Goal: Transaction & Acquisition: Purchase product/service

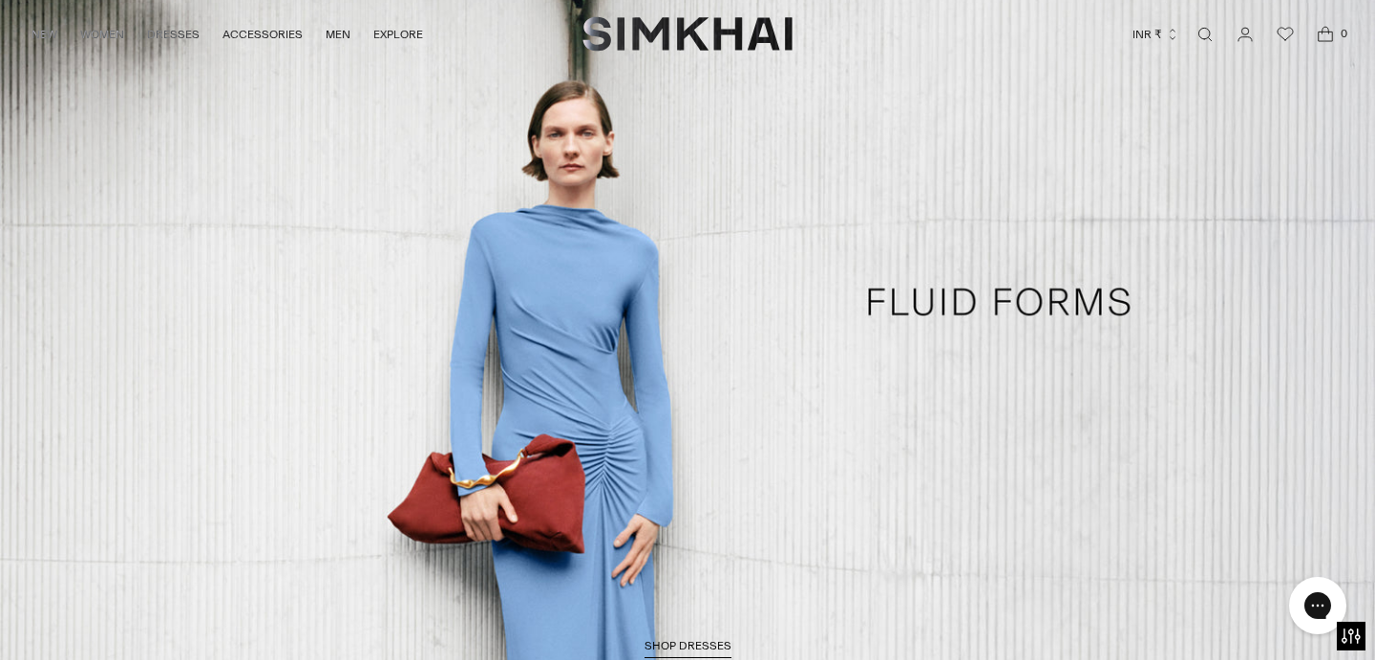
scroll to position [87, 0]
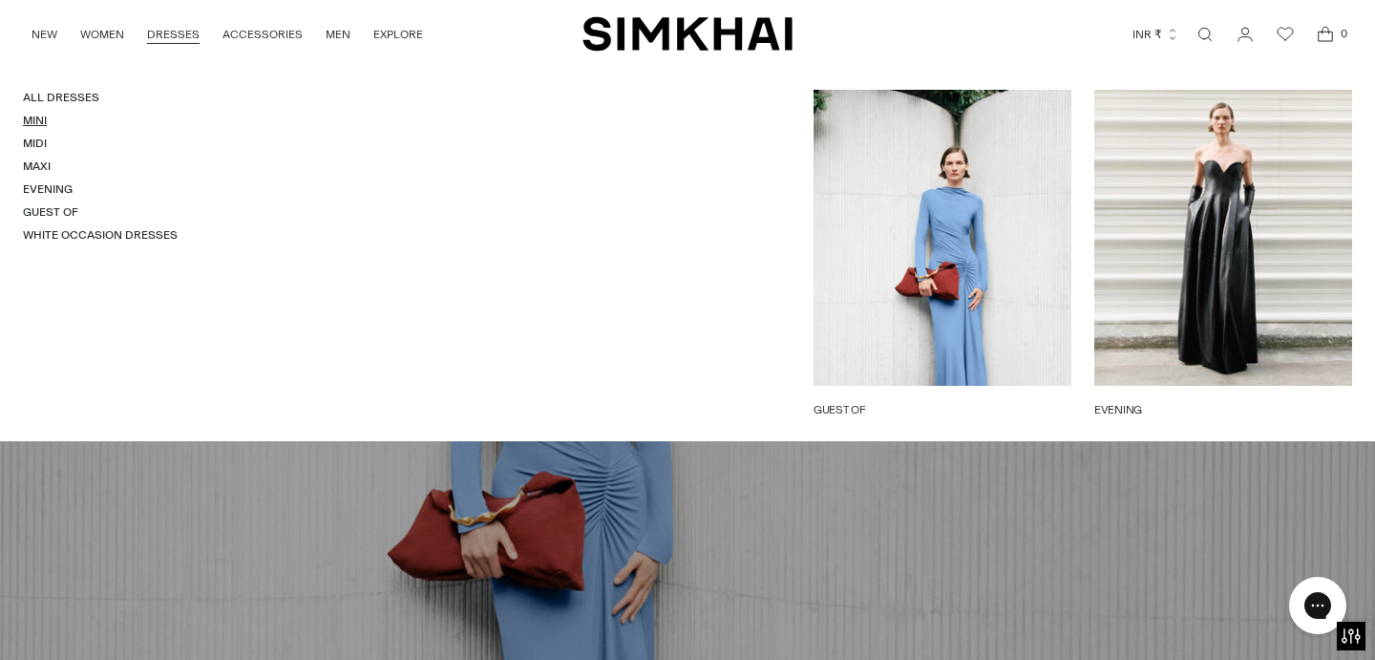
click at [40, 126] on link "Mini" at bounding box center [35, 120] width 24 height 13
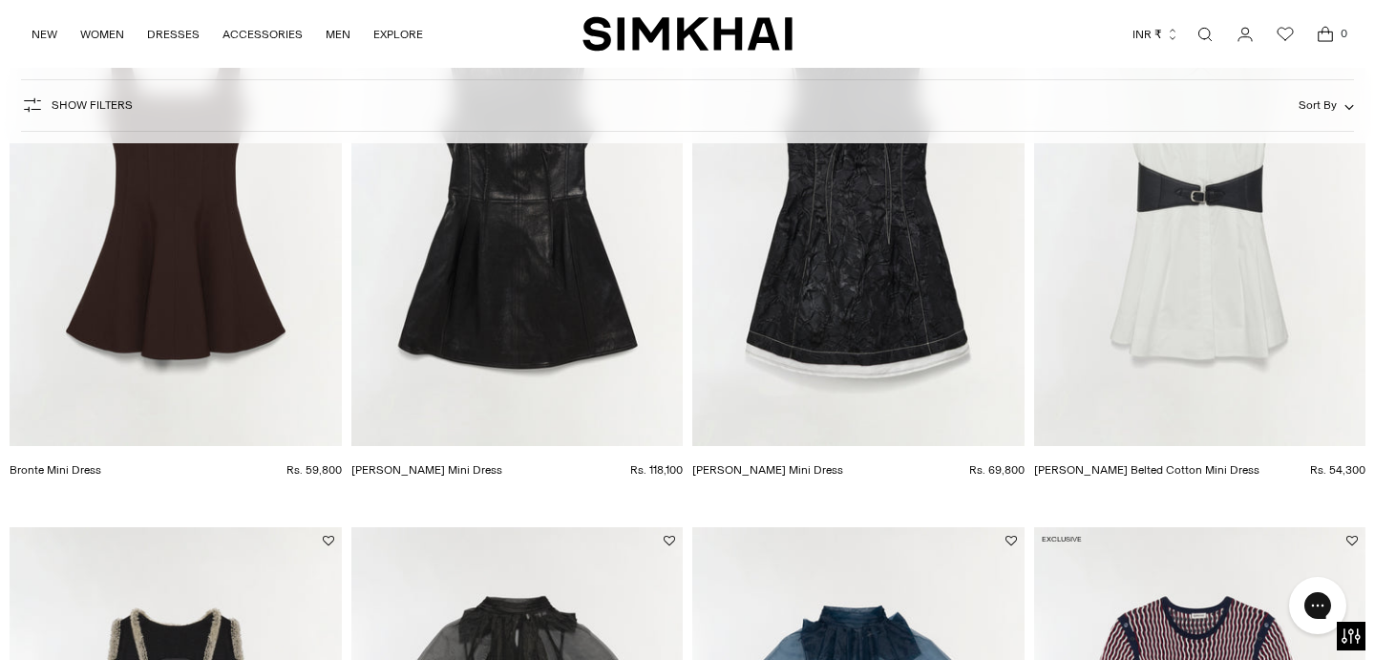
scroll to position [282, 0]
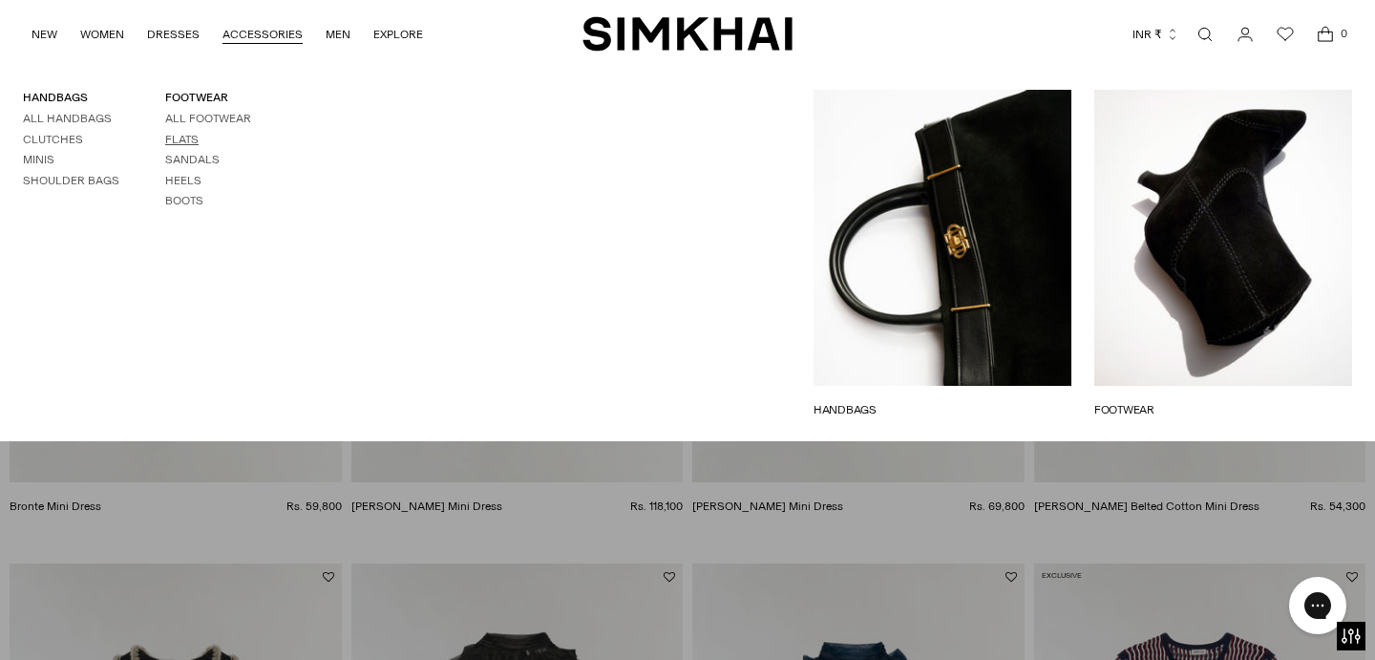
click at [187, 141] on link "Flats" at bounding box center [181, 139] width 33 height 13
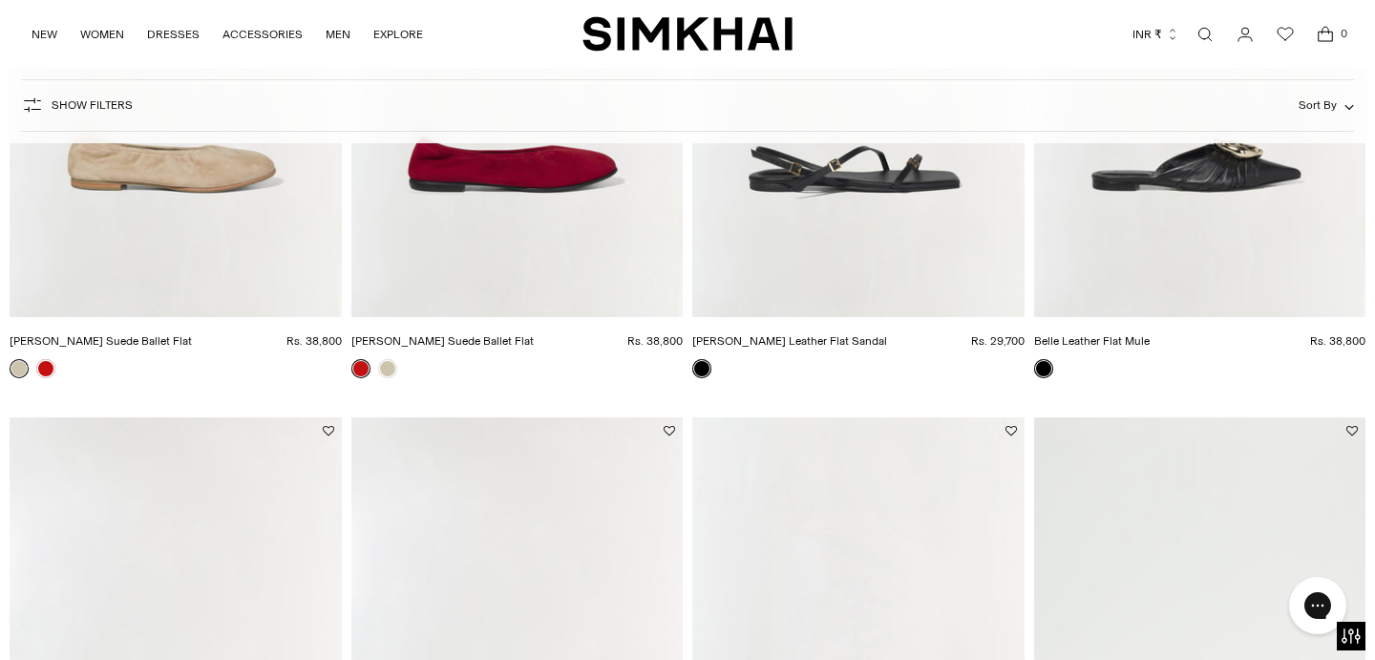
scroll to position [1043, 0]
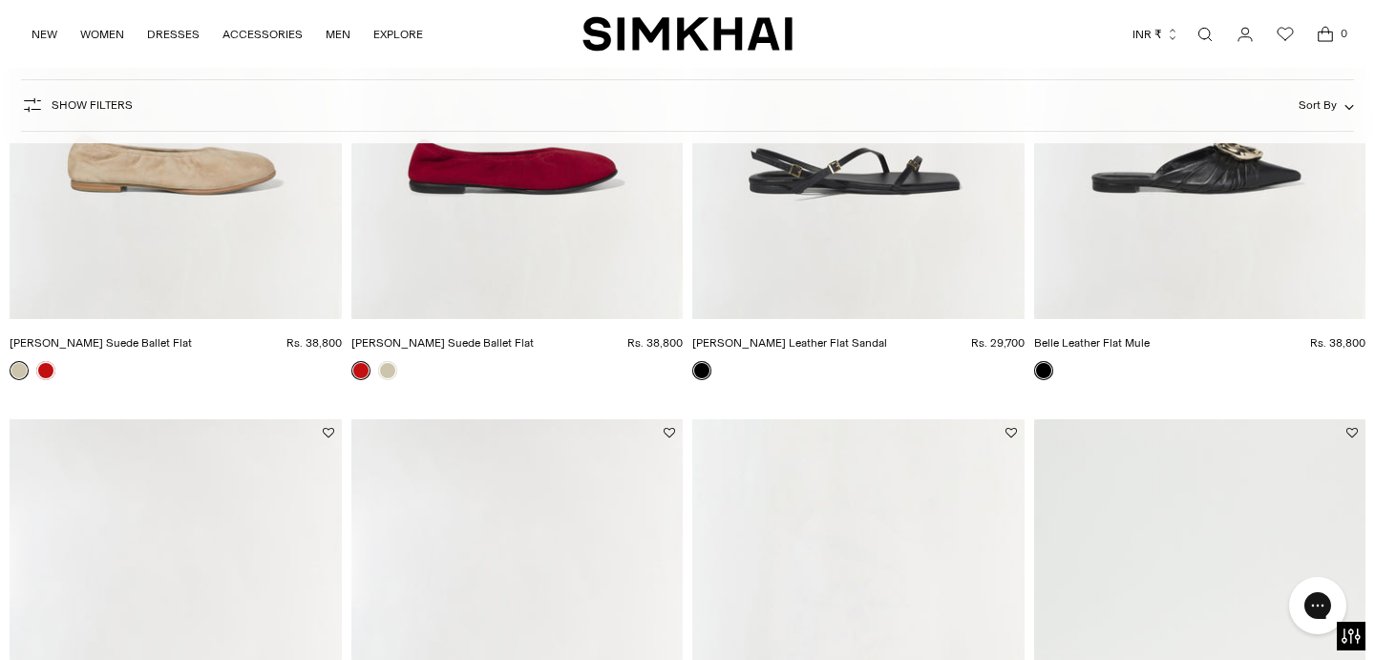
click at [0, 0] on img "Carey Leather Flat Sandal" at bounding box center [0, 0] width 0 height 0
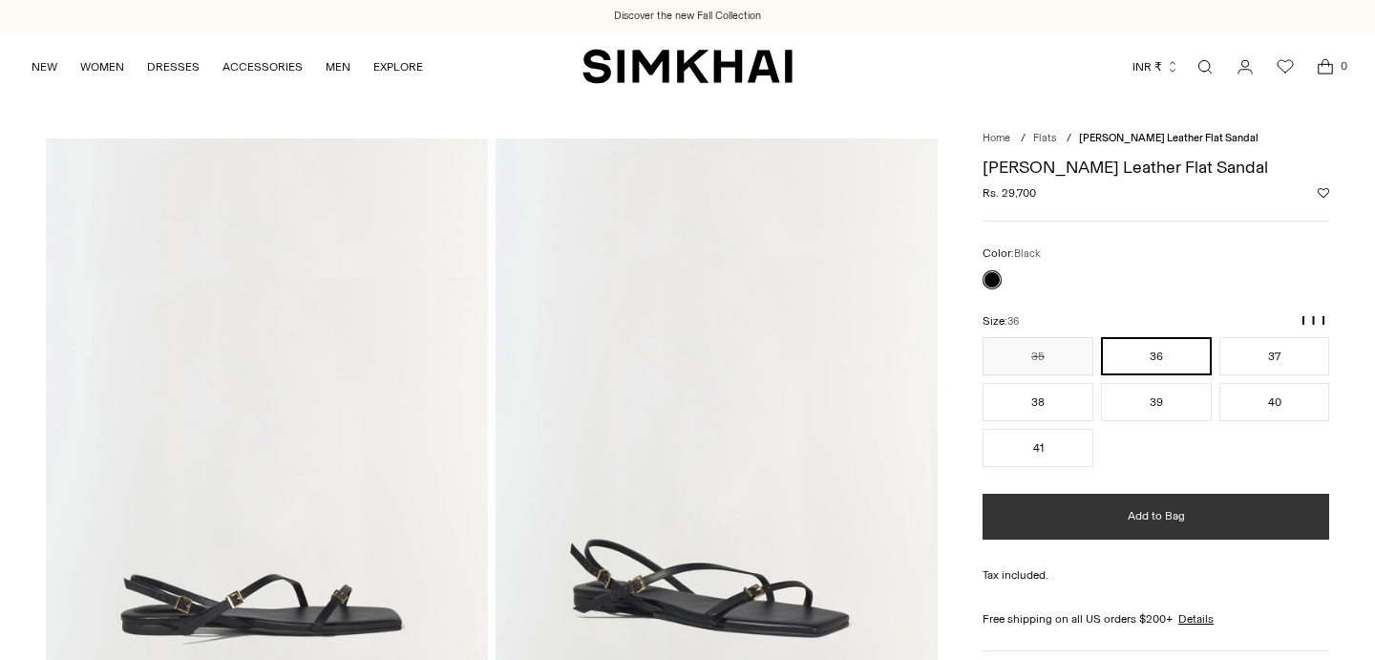
click at [1170, 517] on span "Add to Bag" at bounding box center [1156, 516] width 57 height 16
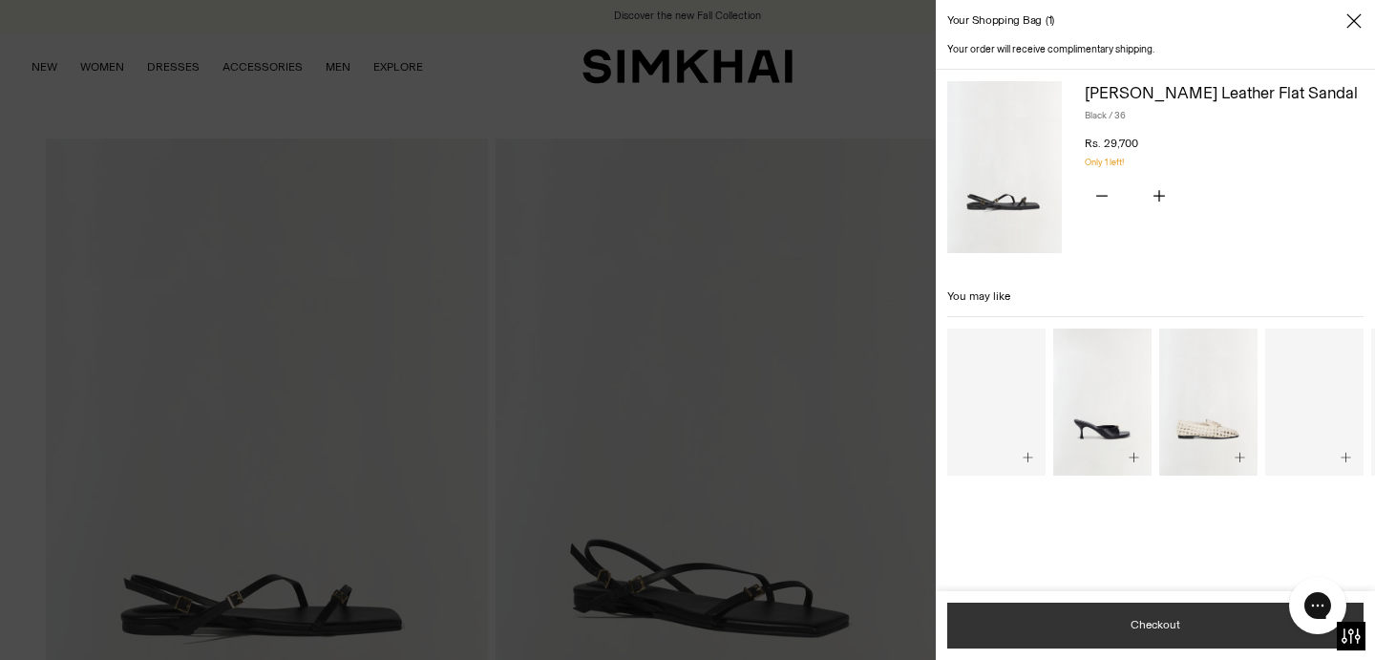
click at [1214, 626] on button "Checkout" at bounding box center [1155, 625] width 416 height 46
